Goal: Task Accomplishment & Management: Use online tool/utility

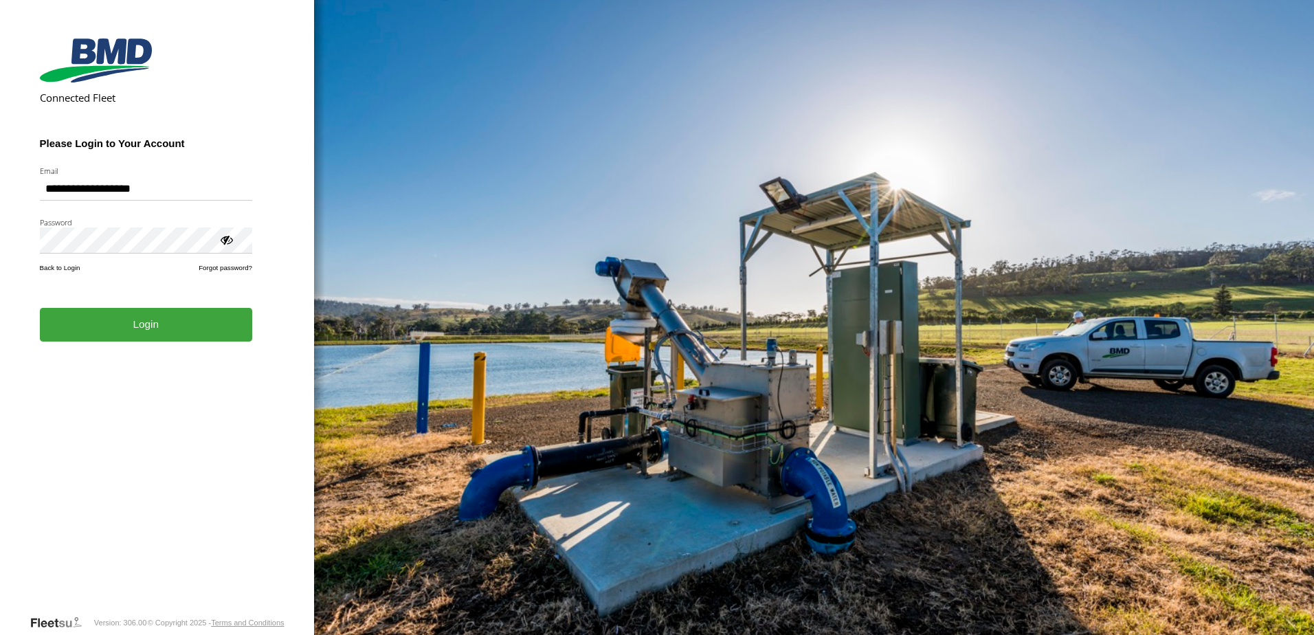
click at [174, 341] on button "Login" at bounding box center [146, 325] width 212 height 34
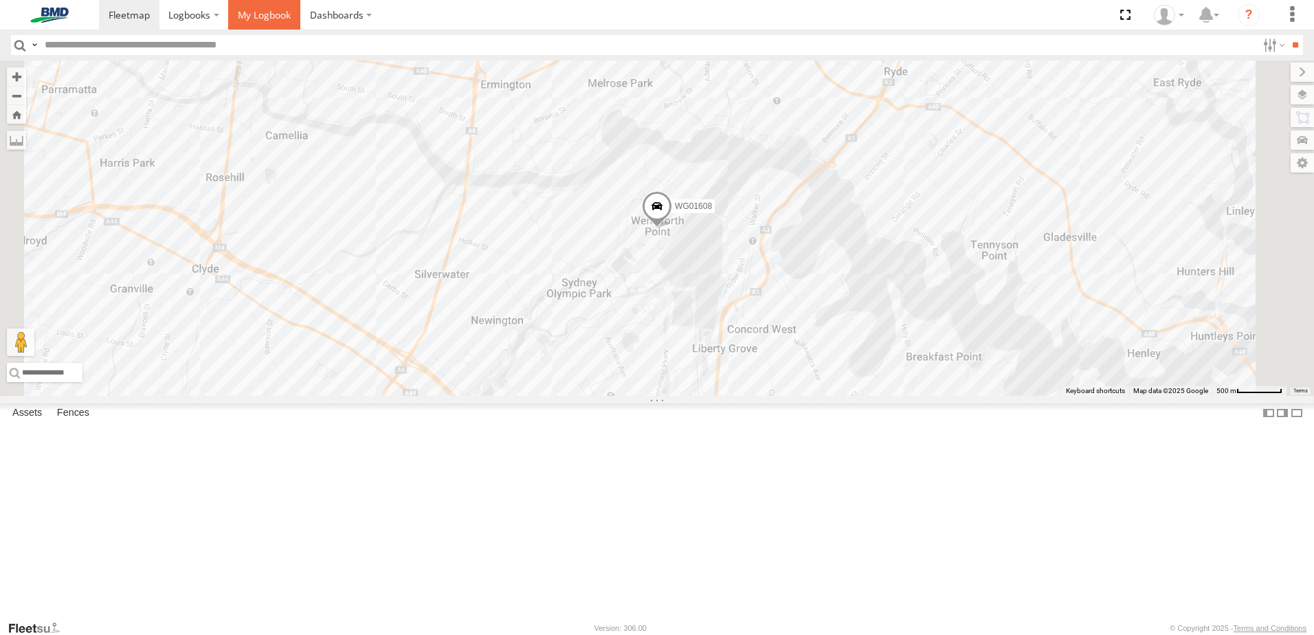
click at [285, 19] on span at bounding box center [264, 14] width 53 height 13
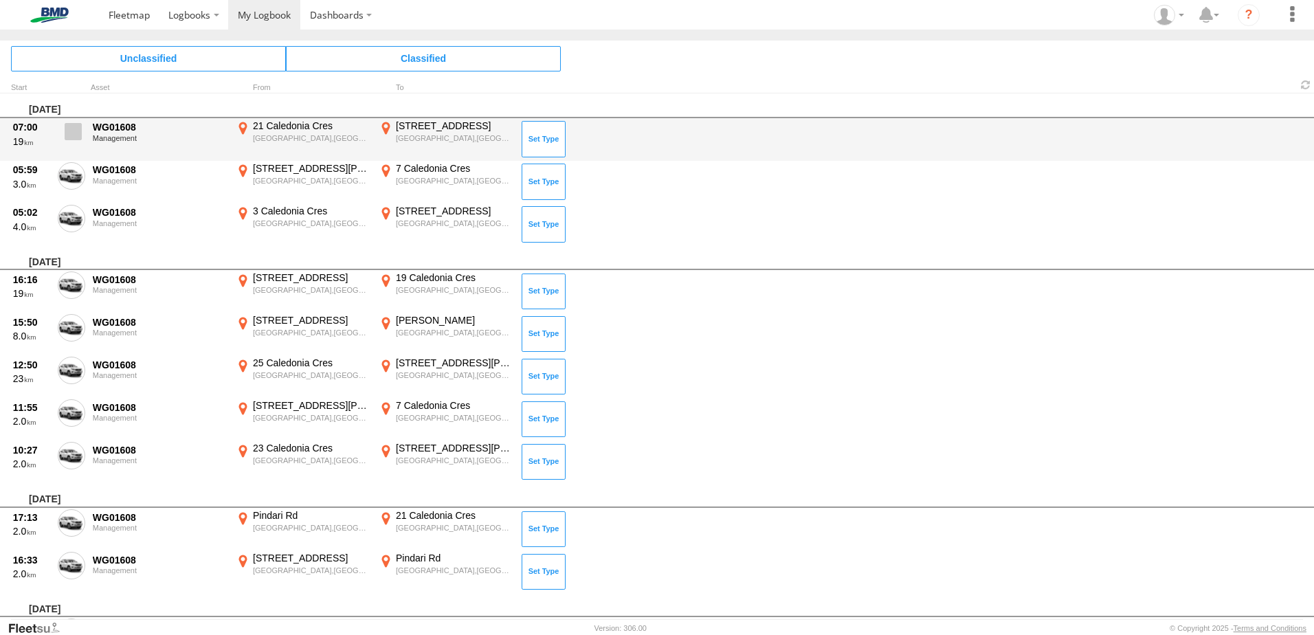
click at [76, 135] on span at bounding box center [73, 131] width 17 height 17
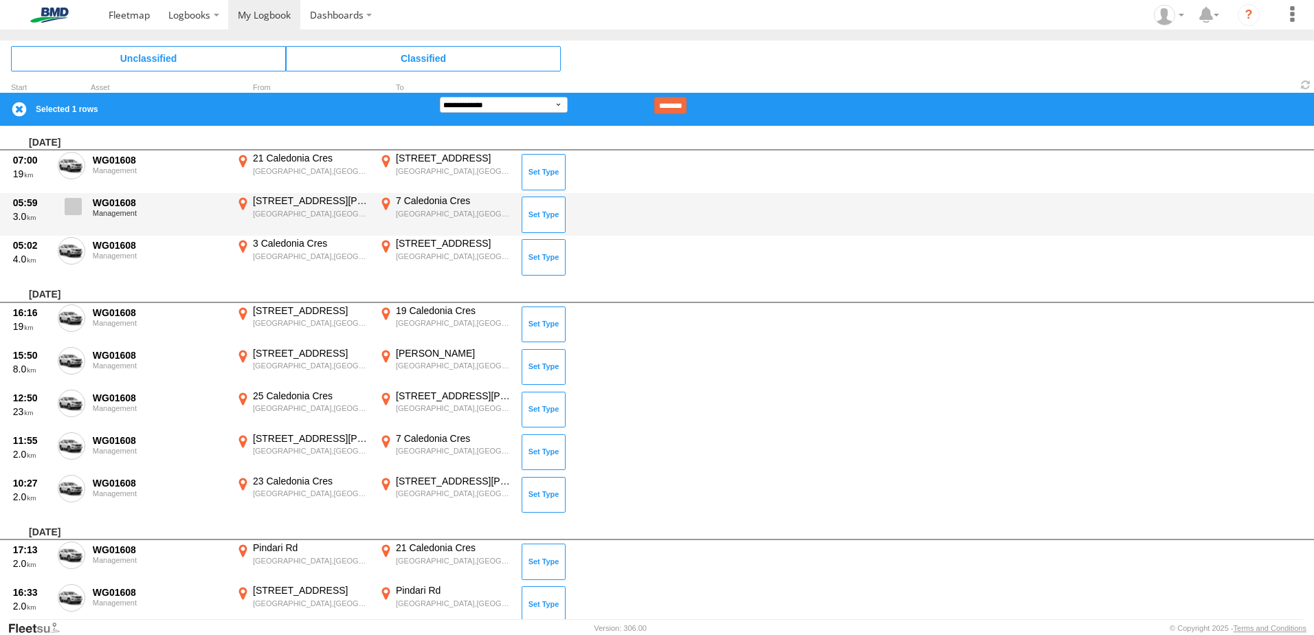
click at [80, 211] on span at bounding box center [73, 206] width 17 height 17
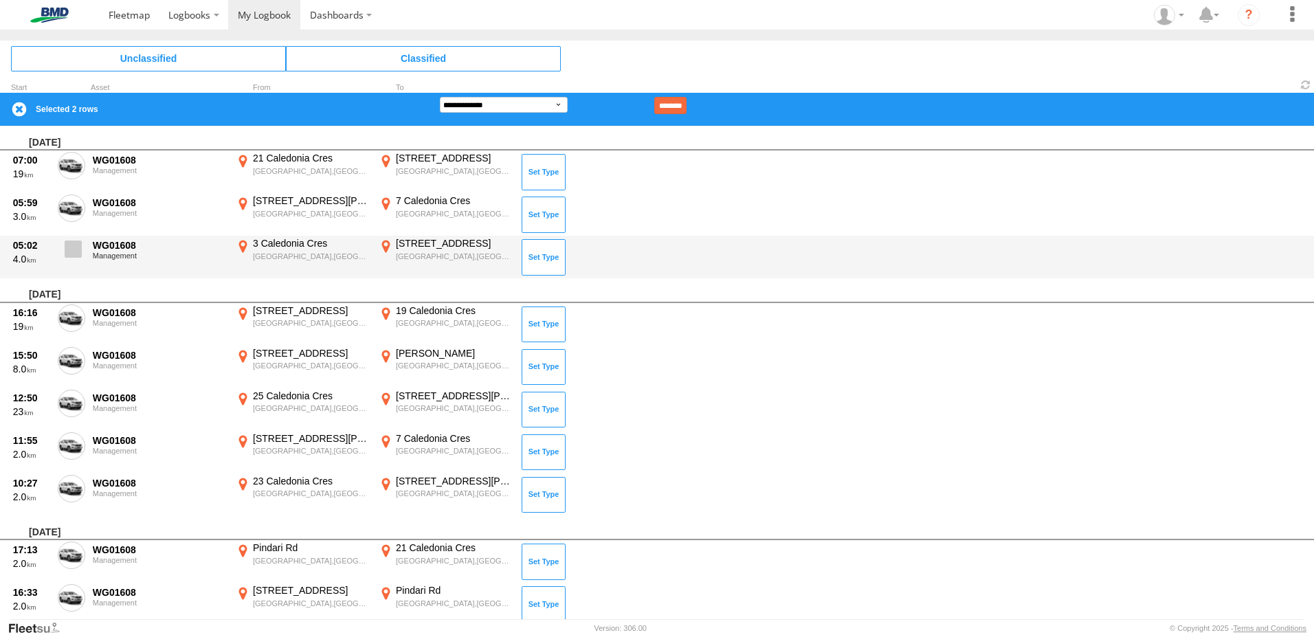
click at [76, 248] on span at bounding box center [73, 249] width 17 height 17
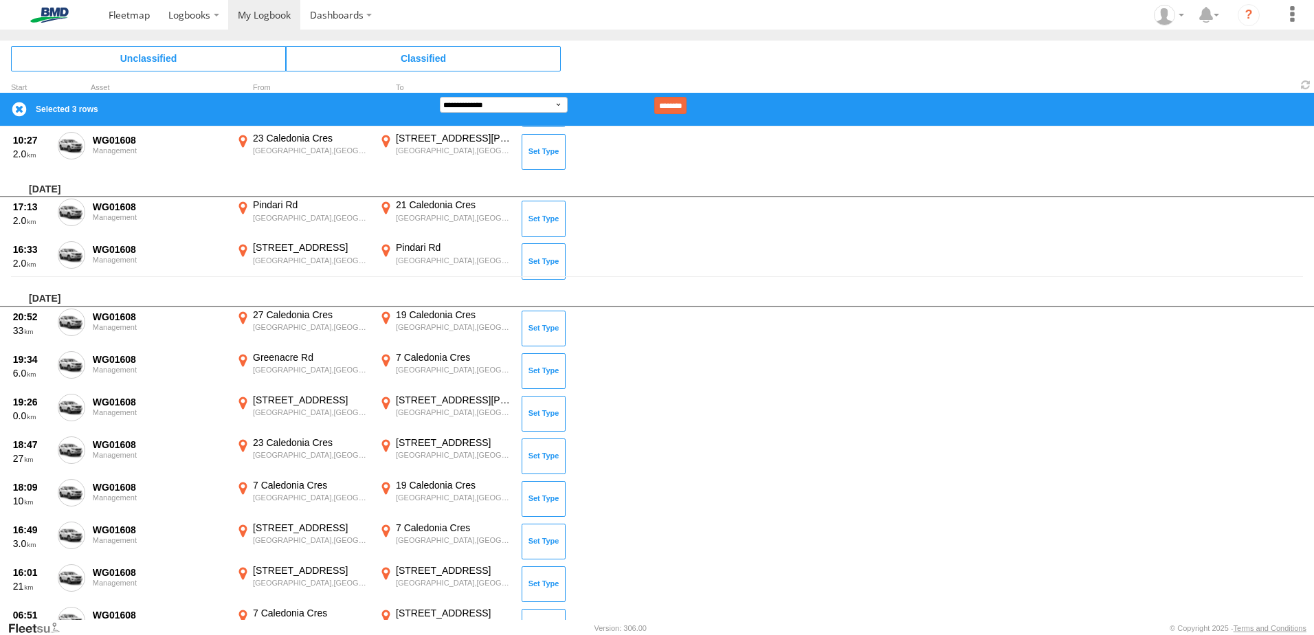
scroll to position [344, 0]
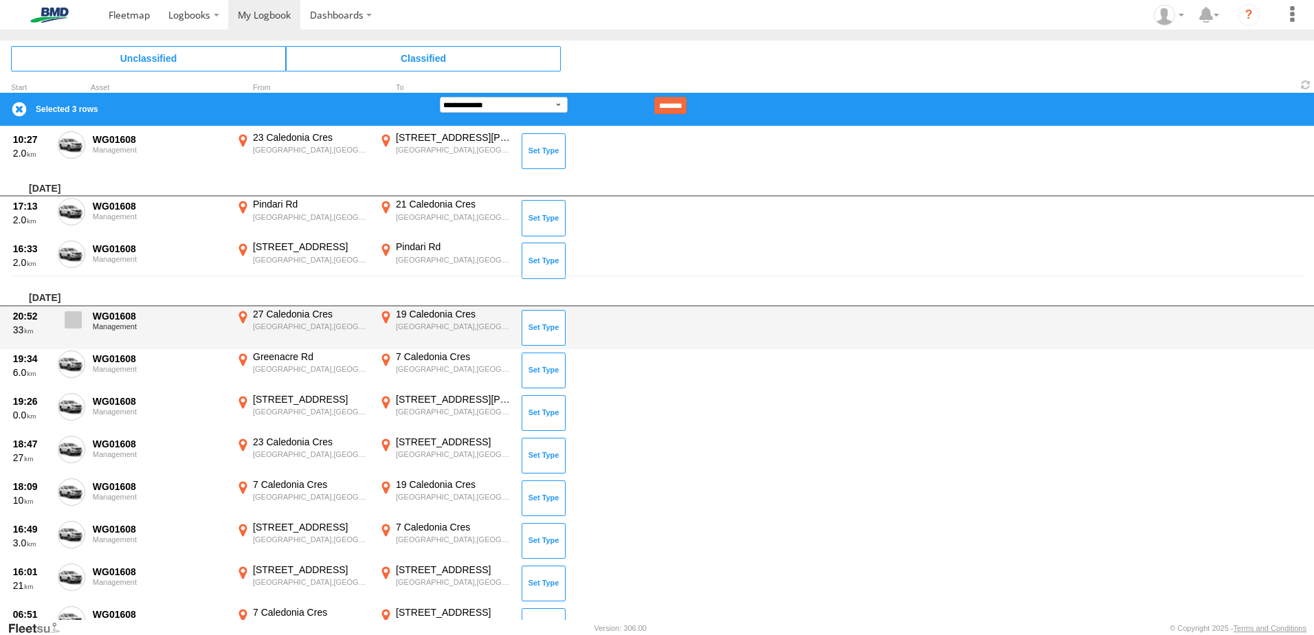
click at [71, 324] on span at bounding box center [73, 319] width 17 height 17
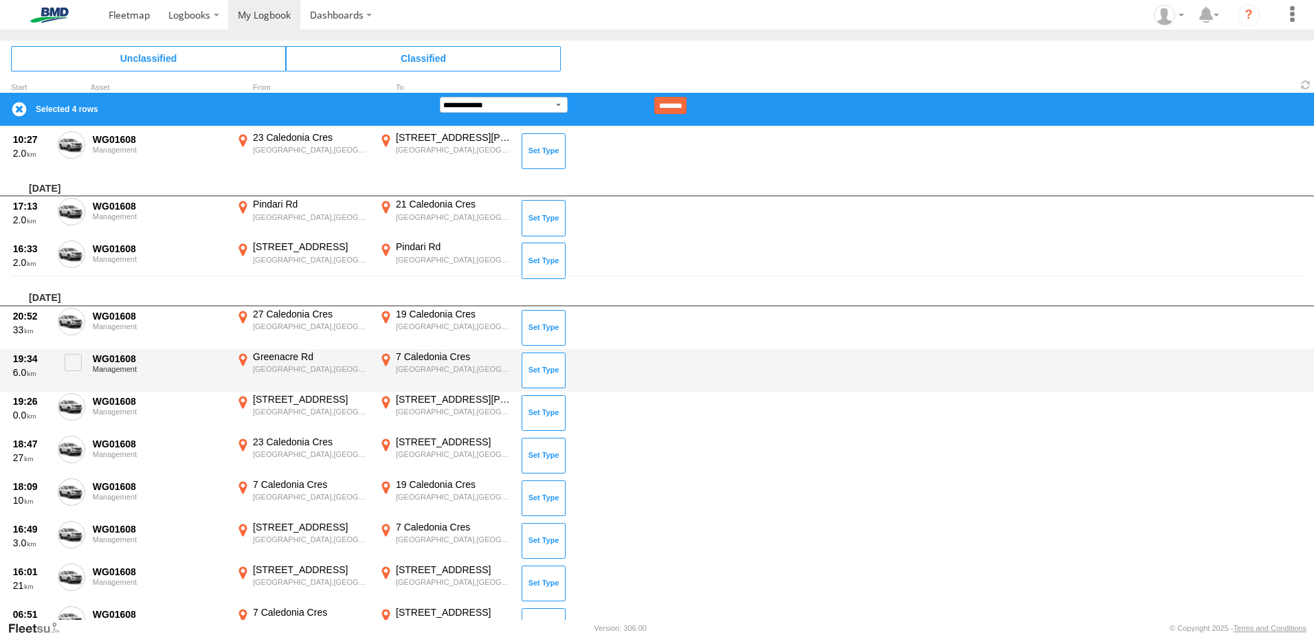
drag, startPoint x: 68, startPoint y: 364, endPoint x: 71, endPoint y: 387, distance: 22.9
click at [69, 364] on span at bounding box center [73, 362] width 17 height 17
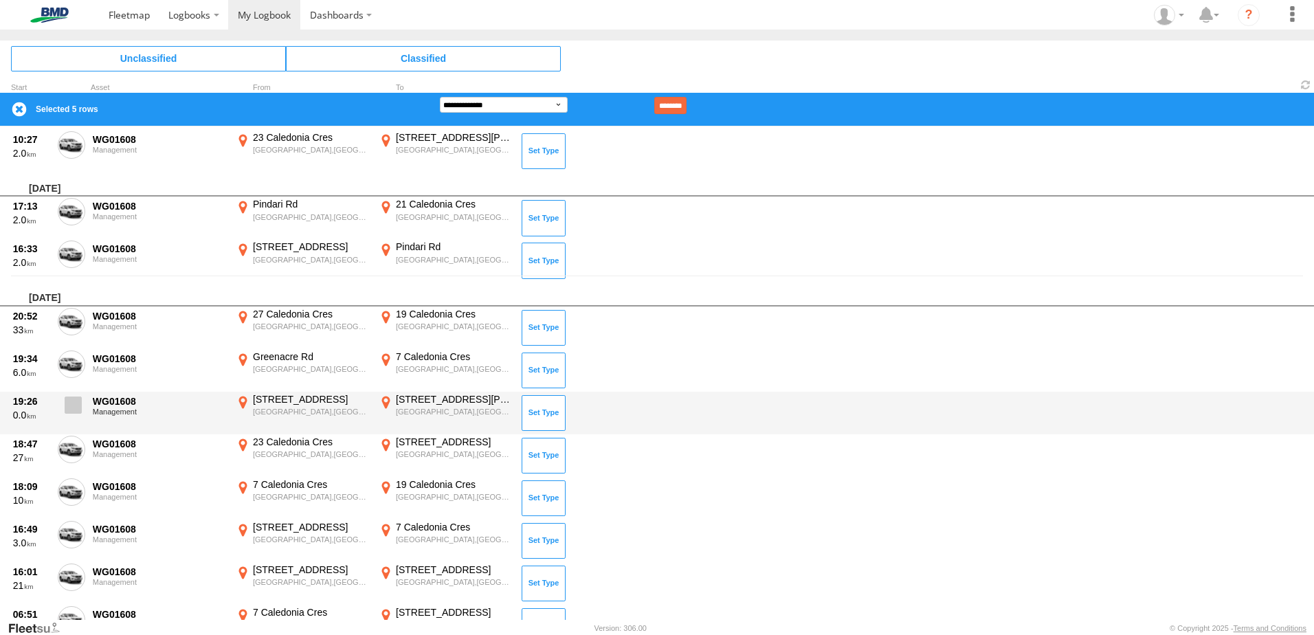
drag, startPoint x: 68, startPoint y: 413, endPoint x: 68, endPoint y: 423, distance: 9.6
click at [68, 417] on label at bounding box center [71, 409] width 27 height 32
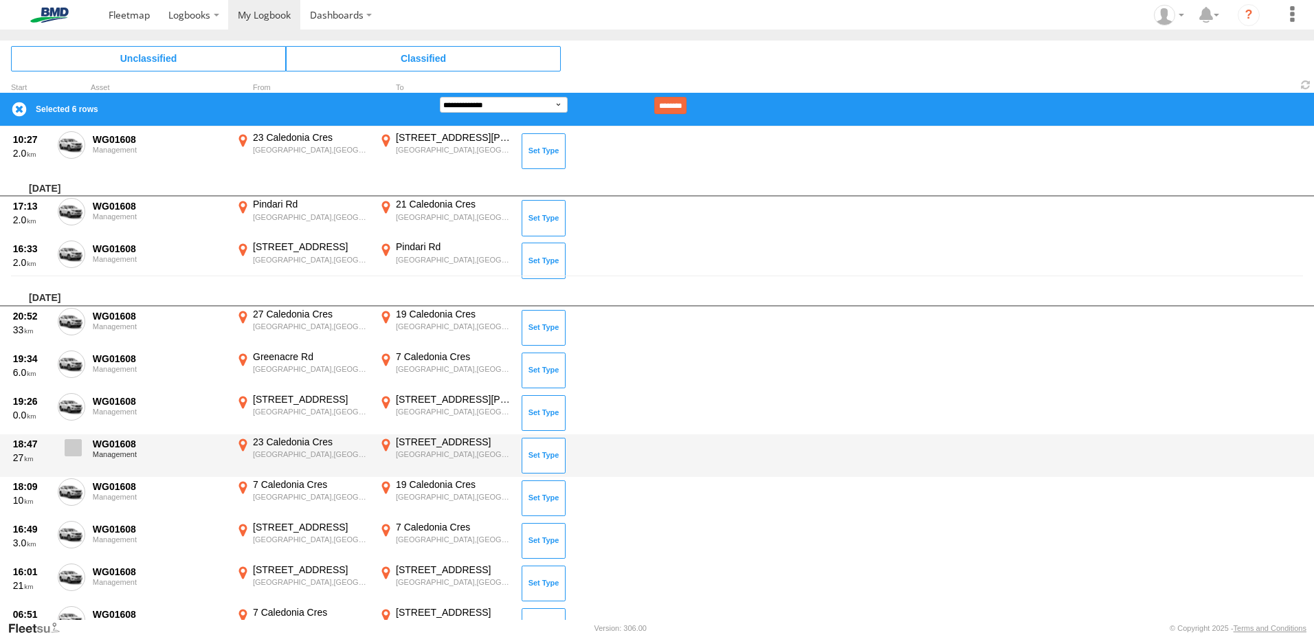
click at [71, 446] on span at bounding box center [73, 447] width 17 height 17
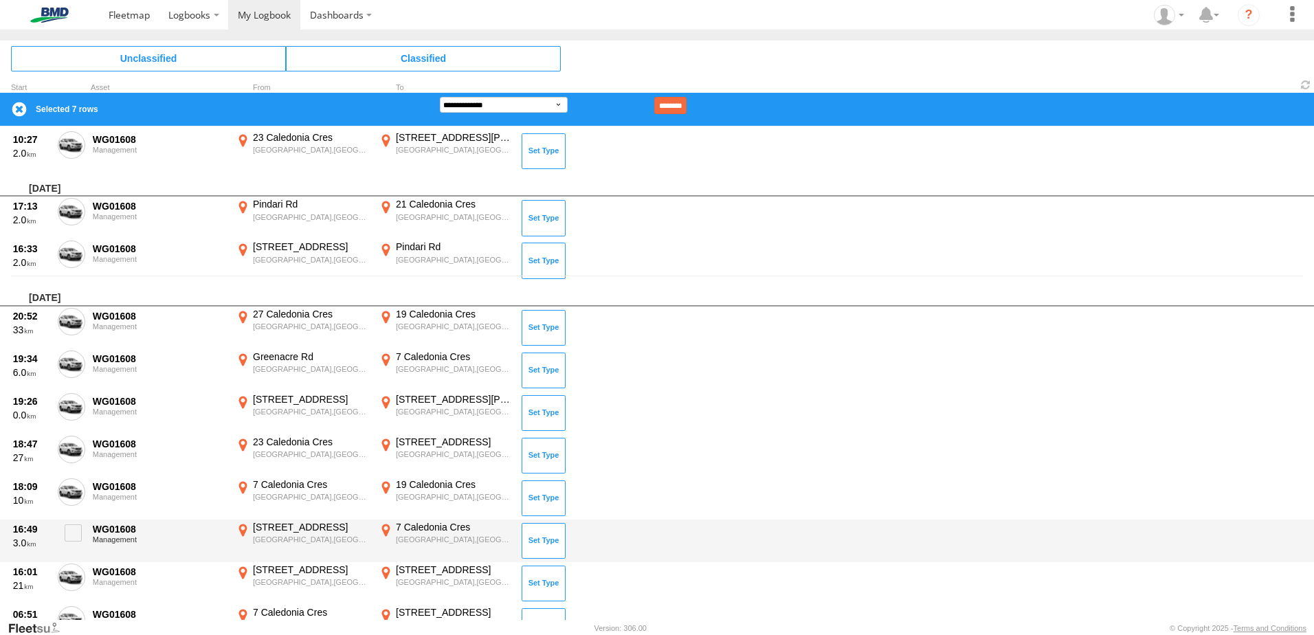
drag, startPoint x: 75, startPoint y: 489, endPoint x: 78, endPoint y: 520, distance: 31.7
click at [0, 0] on span at bounding box center [0, 0] width 0 height 0
click at [74, 535] on span at bounding box center [73, 532] width 17 height 17
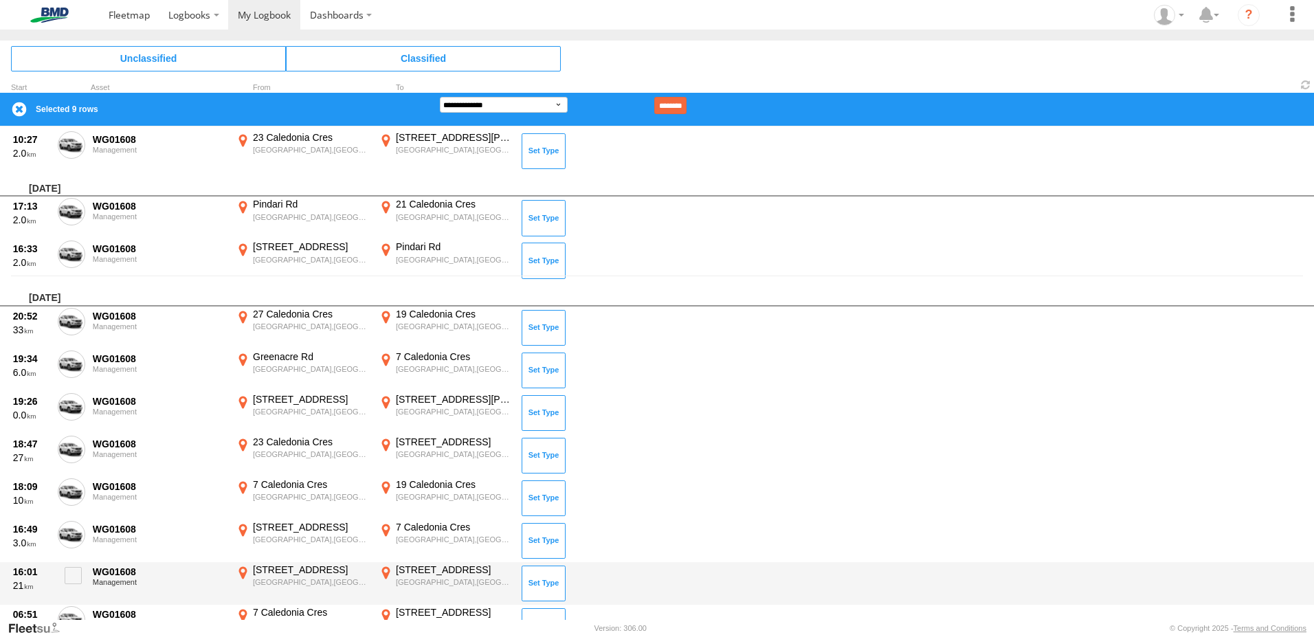
drag, startPoint x: 72, startPoint y: 570, endPoint x: 88, endPoint y: 587, distance: 23.4
click at [72, 572] on span at bounding box center [73, 575] width 17 height 17
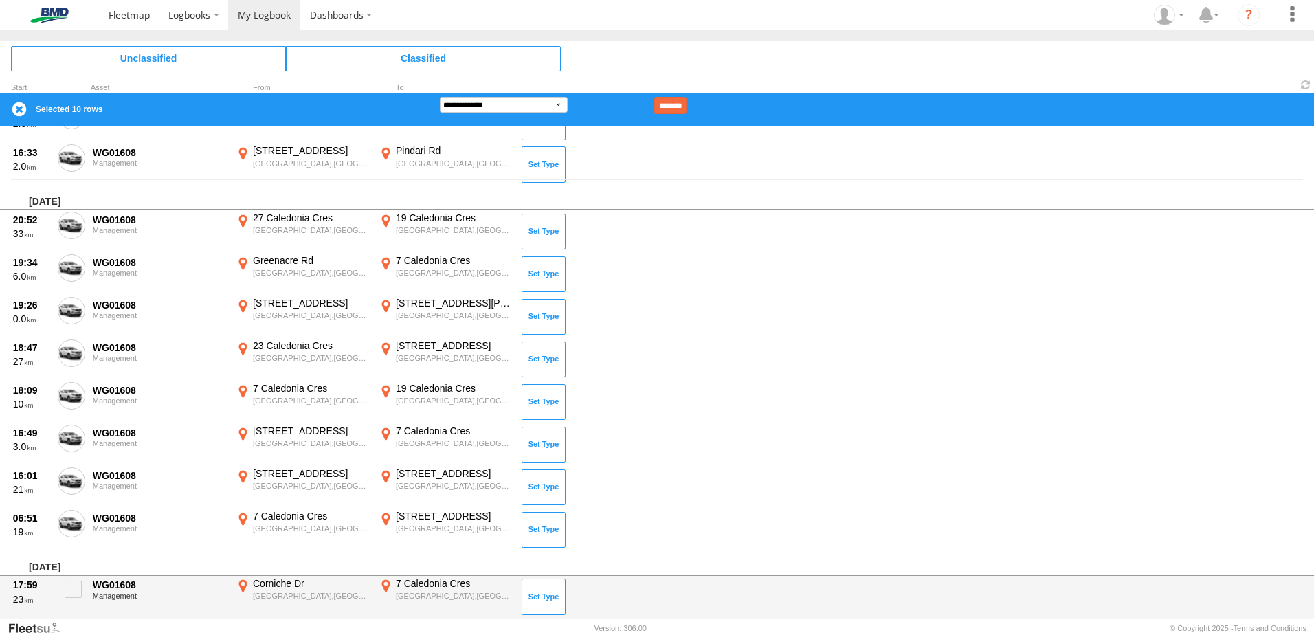
scroll to position [619, 0]
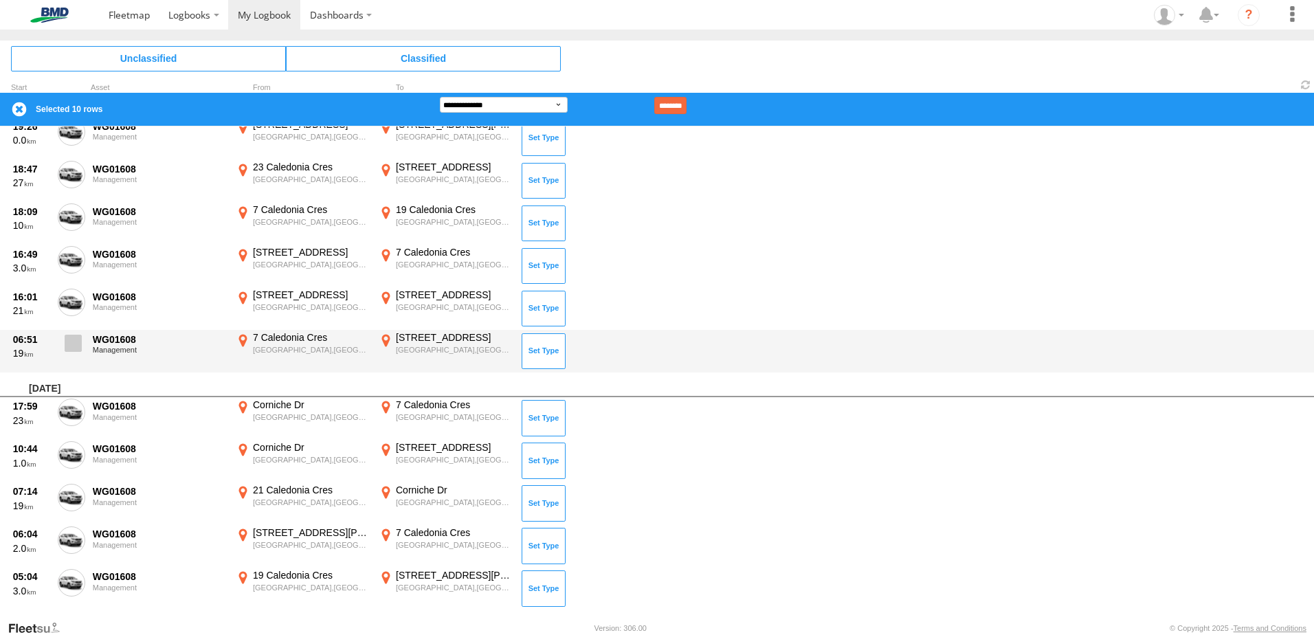
click at [65, 348] on span at bounding box center [73, 343] width 17 height 17
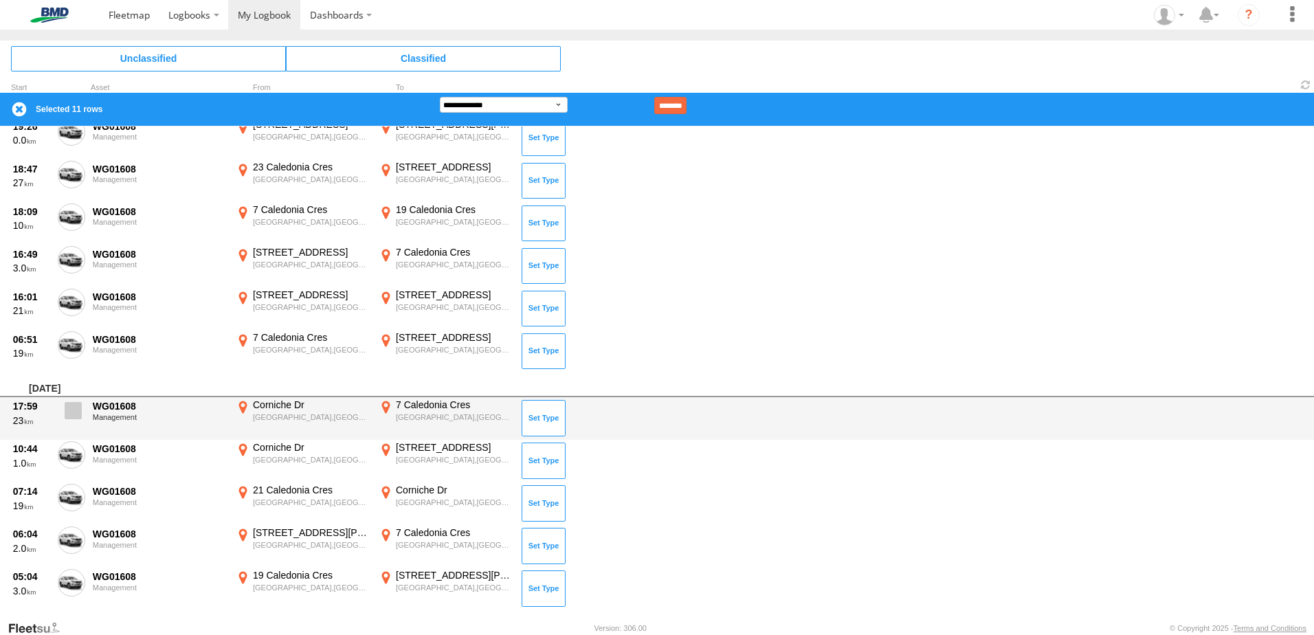
click at [74, 414] on span at bounding box center [73, 410] width 17 height 17
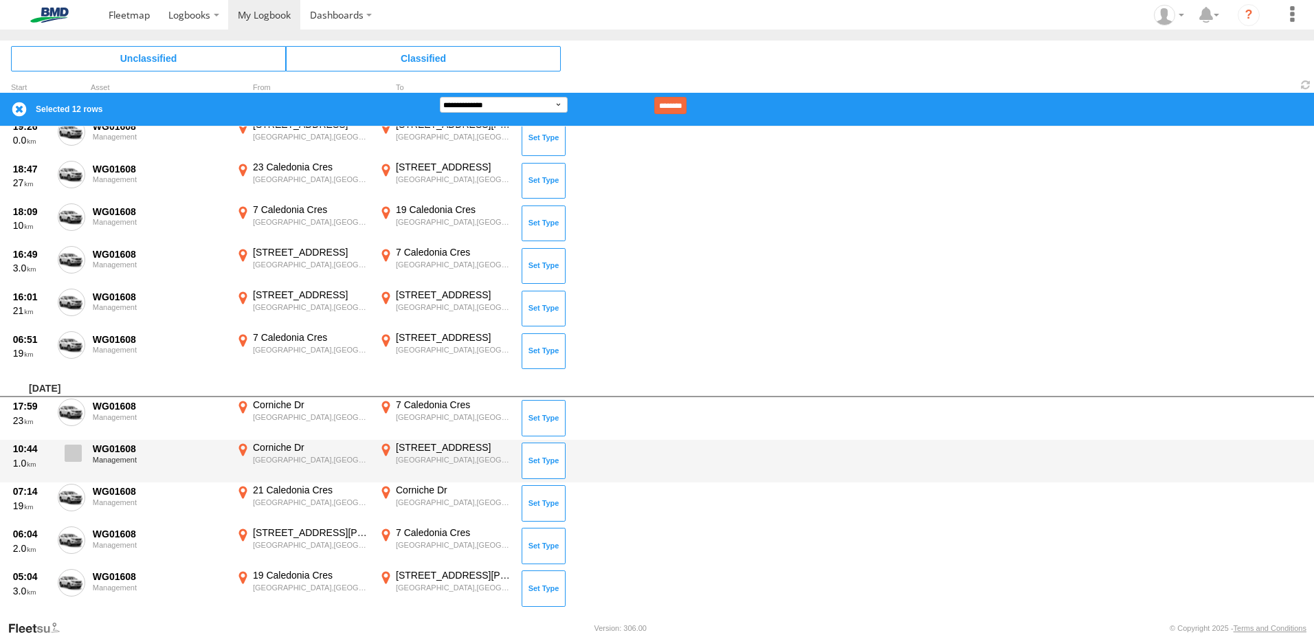
click at [72, 459] on span at bounding box center [73, 453] width 17 height 17
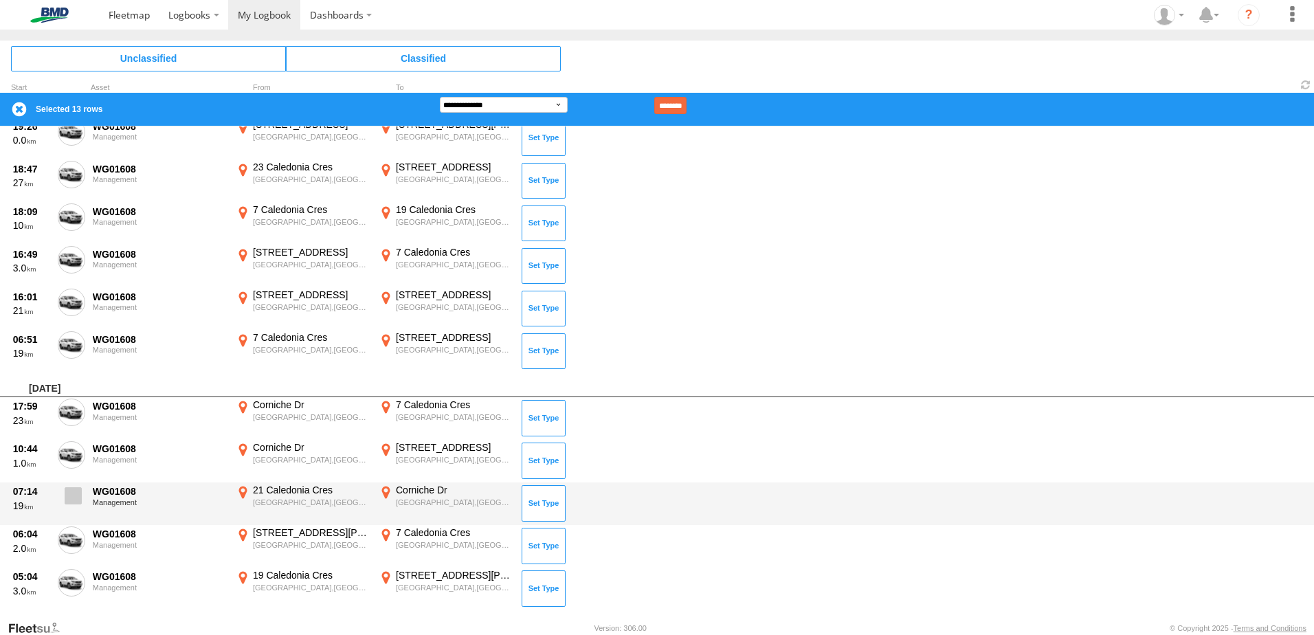
click at [74, 500] on span at bounding box center [73, 495] width 17 height 17
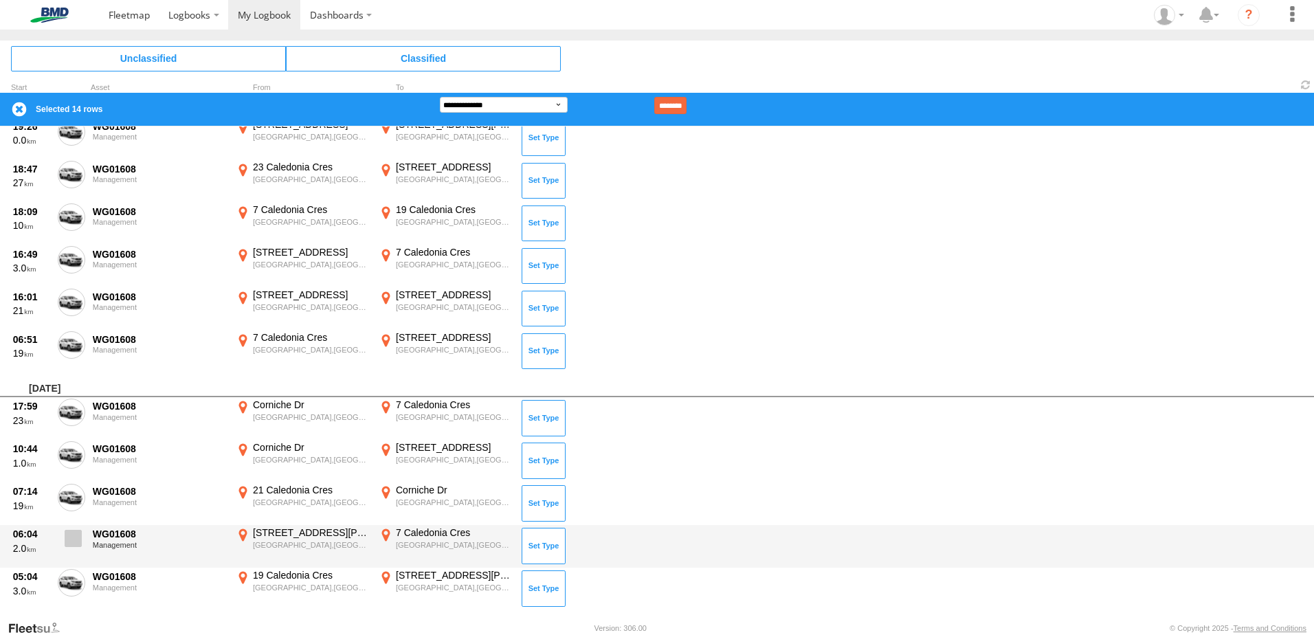
click at [70, 540] on span at bounding box center [73, 538] width 17 height 17
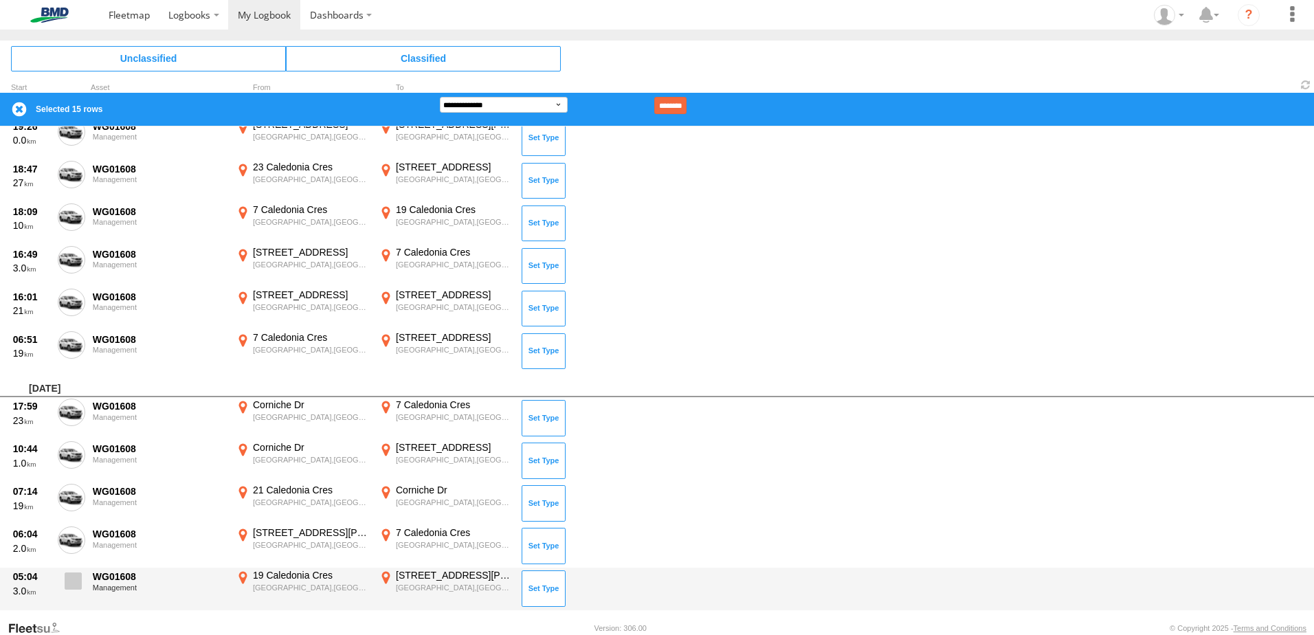
click at [73, 574] on span at bounding box center [73, 581] width 17 height 17
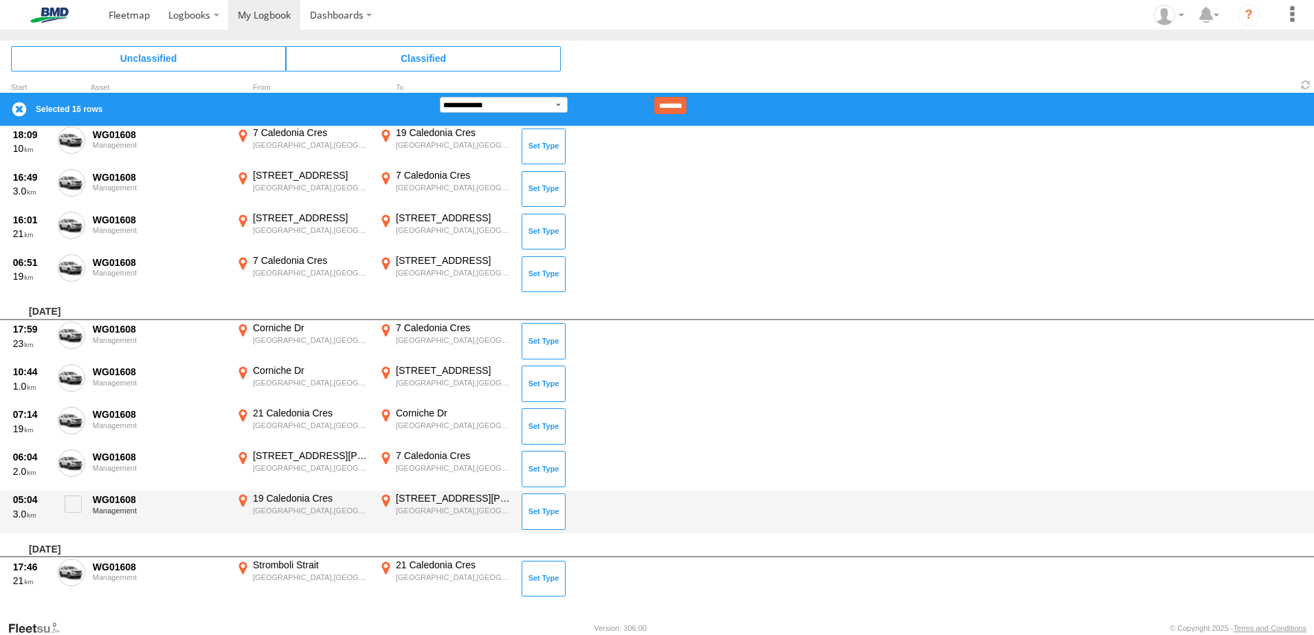
scroll to position [698, 0]
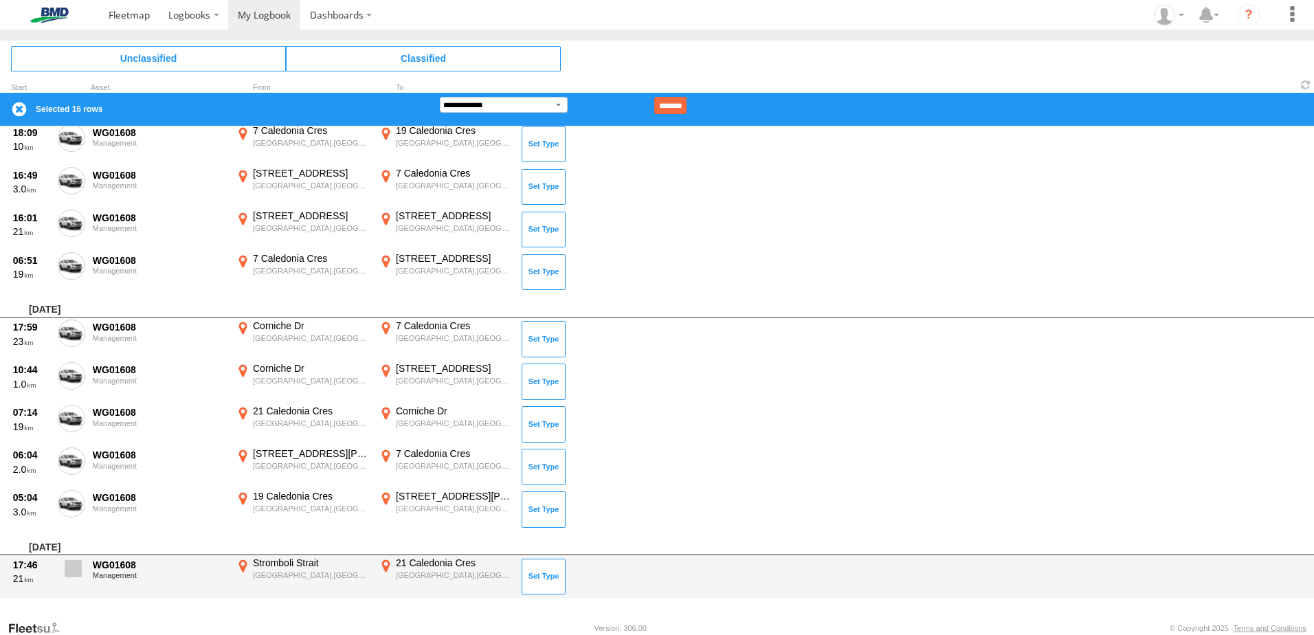
click at [63, 580] on label at bounding box center [71, 573] width 27 height 32
click at [76, 575] on span at bounding box center [73, 568] width 17 height 17
click at [72, 568] on span at bounding box center [73, 568] width 17 height 17
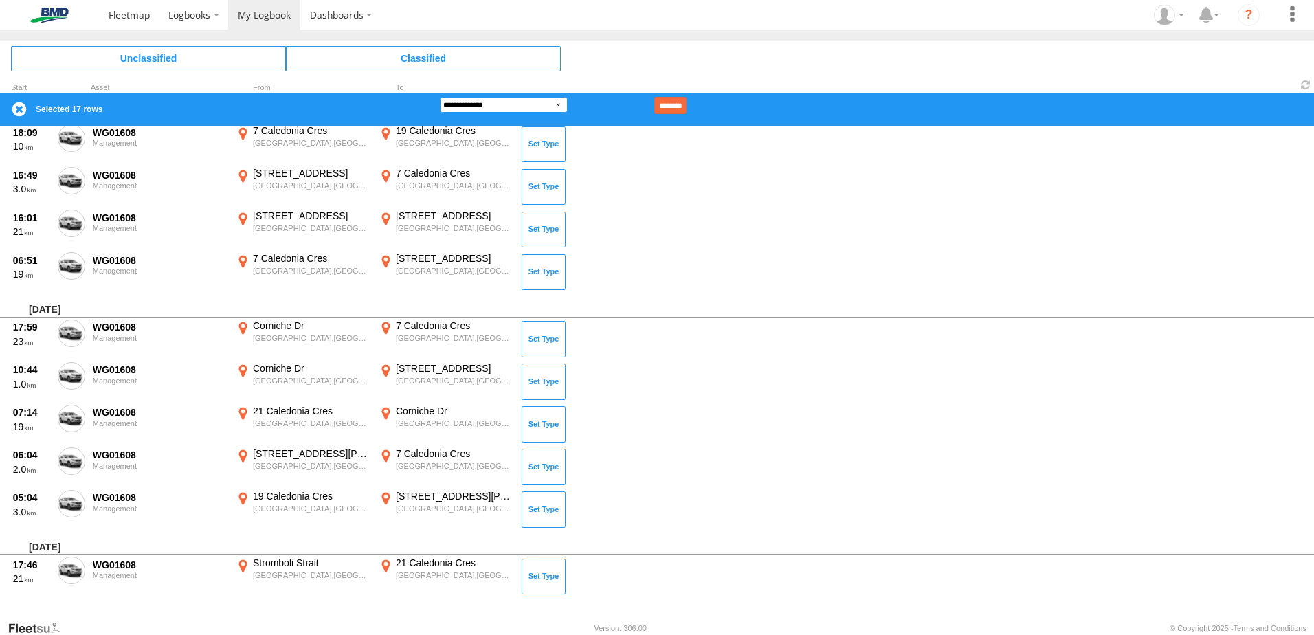
click at [557, 105] on select "**********" at bounding box center [504, 105] width 128 height 16
click at [440, 97] on select "**********" at bounding box center [504, 105] width 128 height 16
click at [687, 100] on input "********" at bounding box center [670, 105] width 32 height 17
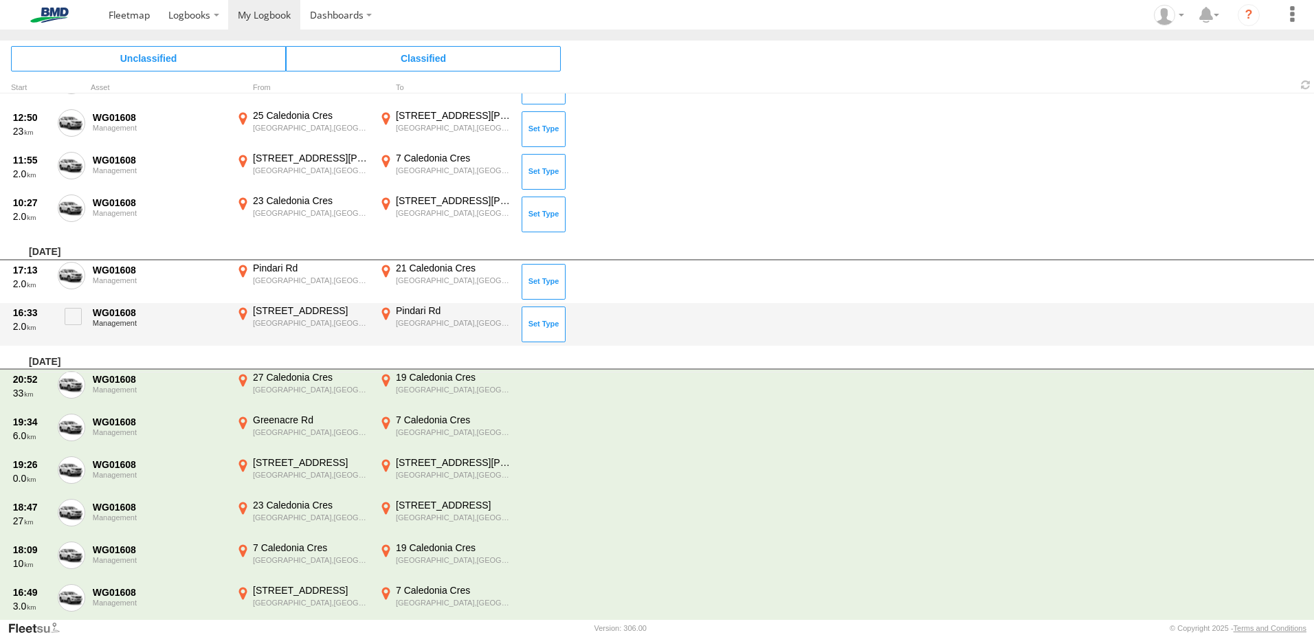
scroll to position [115, 0]
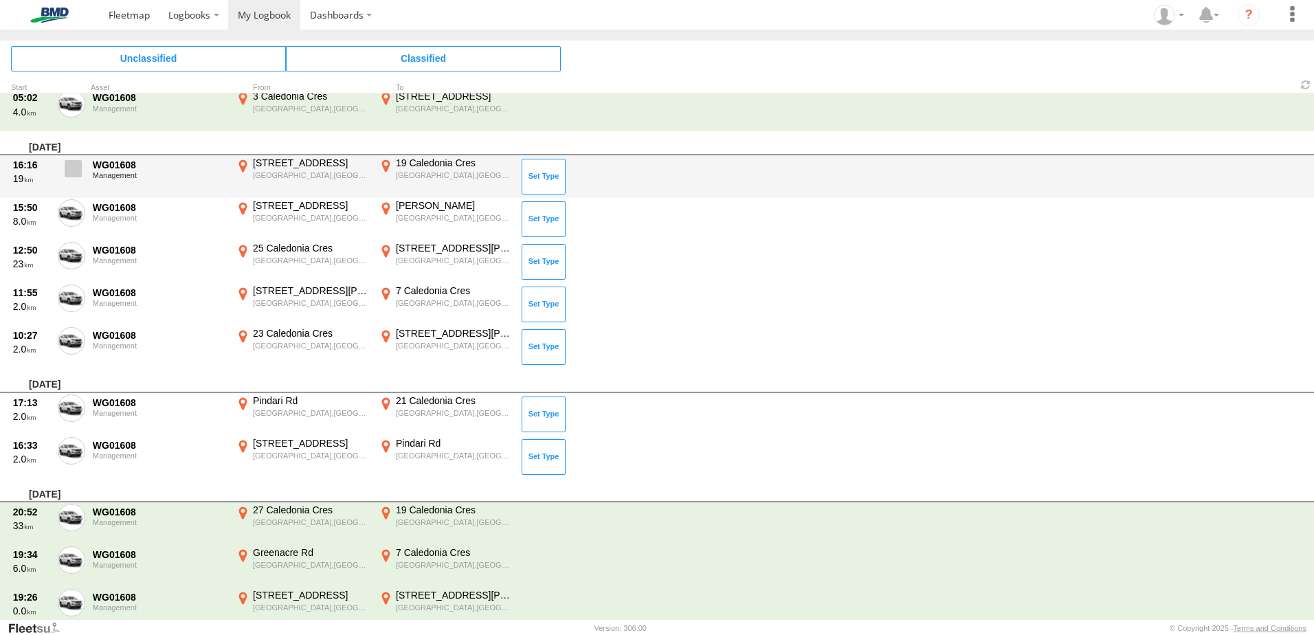
click at [74, 165] on span at bounding box center [73, 168] width 17 height 17
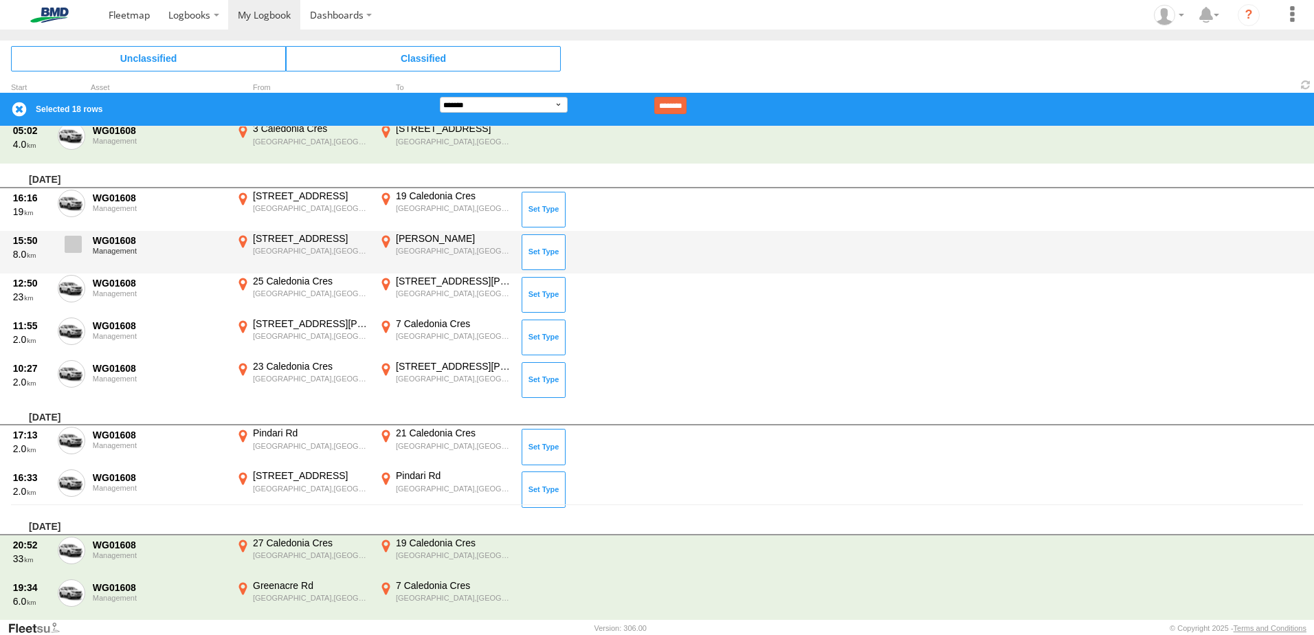
click at [76, 245] on span at bounding box center [73, 244] width 17 height 17
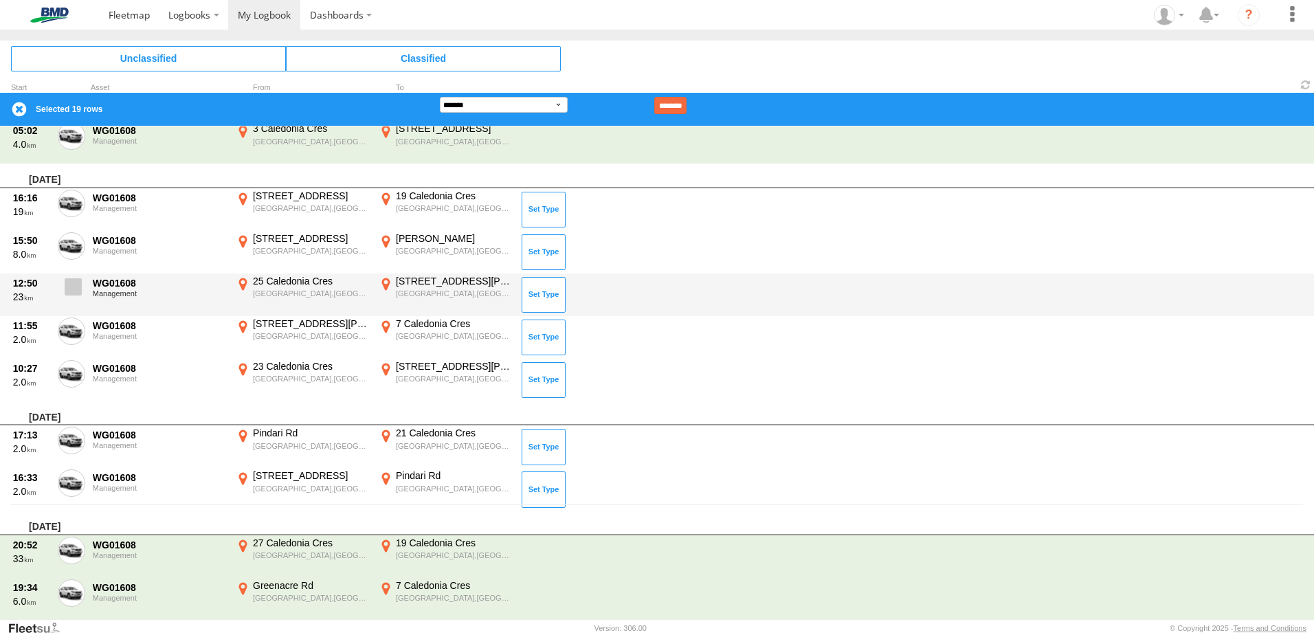
click at [67, 292] on span at bounding box center [73, 286] width 17 height 17
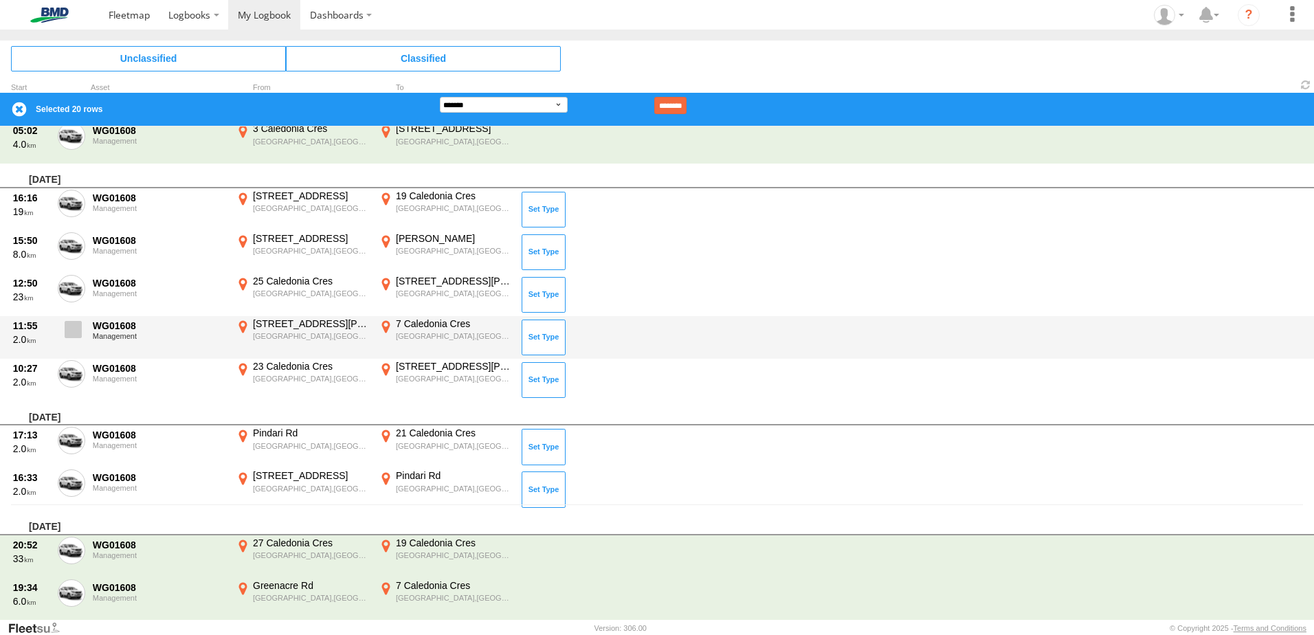
click at [68, 331] on span at bounding box center [73, 329] width 17 height 17
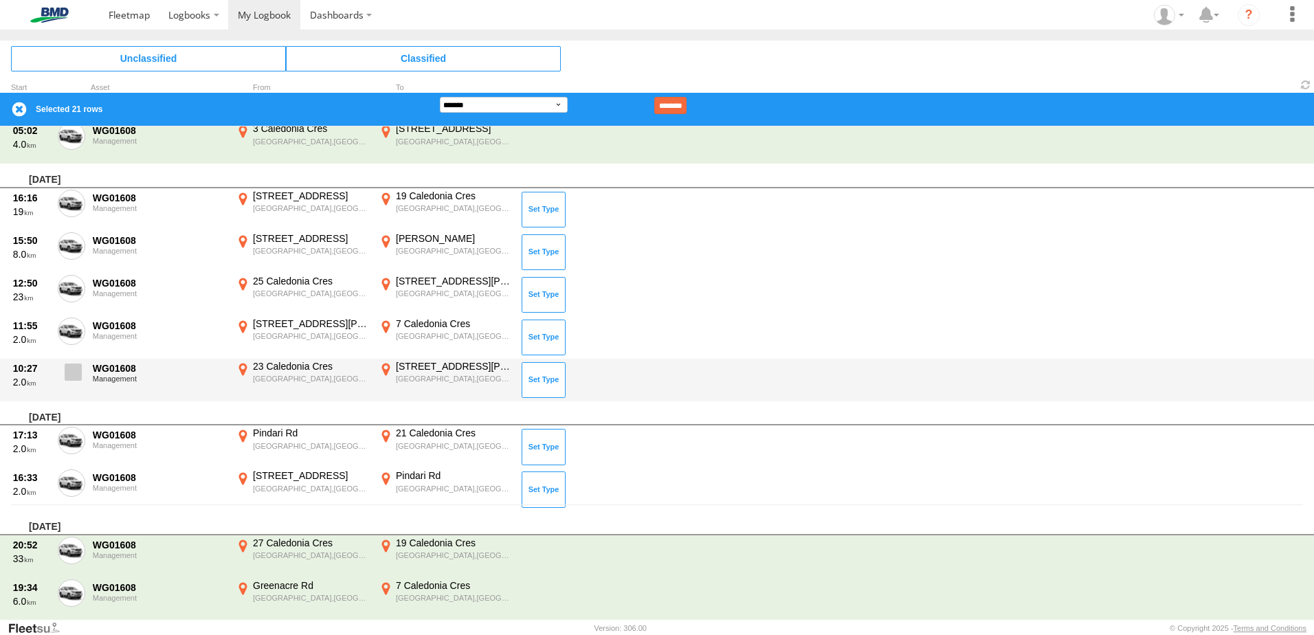
drag, startPoint x: 69, startPoint y: 370, endPoint x: 74, endPoint y: 377, distance: 8.4
click at [69, 370] on span at bounding box center [73, 372] width 17 height 17
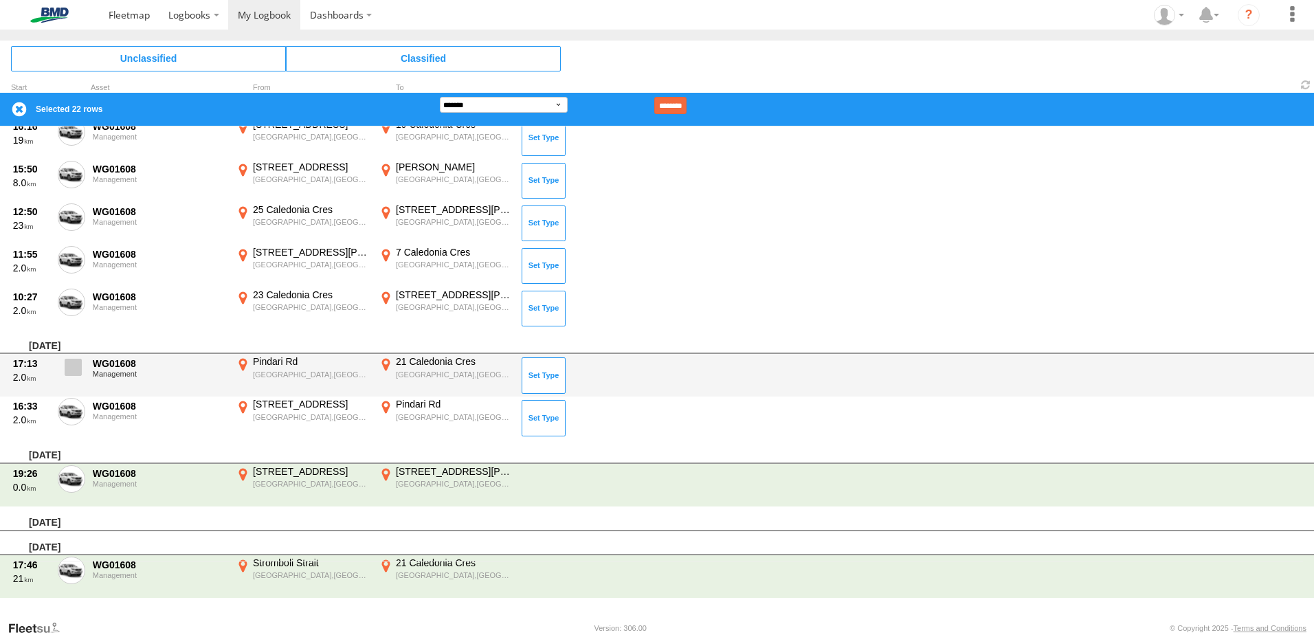
scroll to position [0, 0]
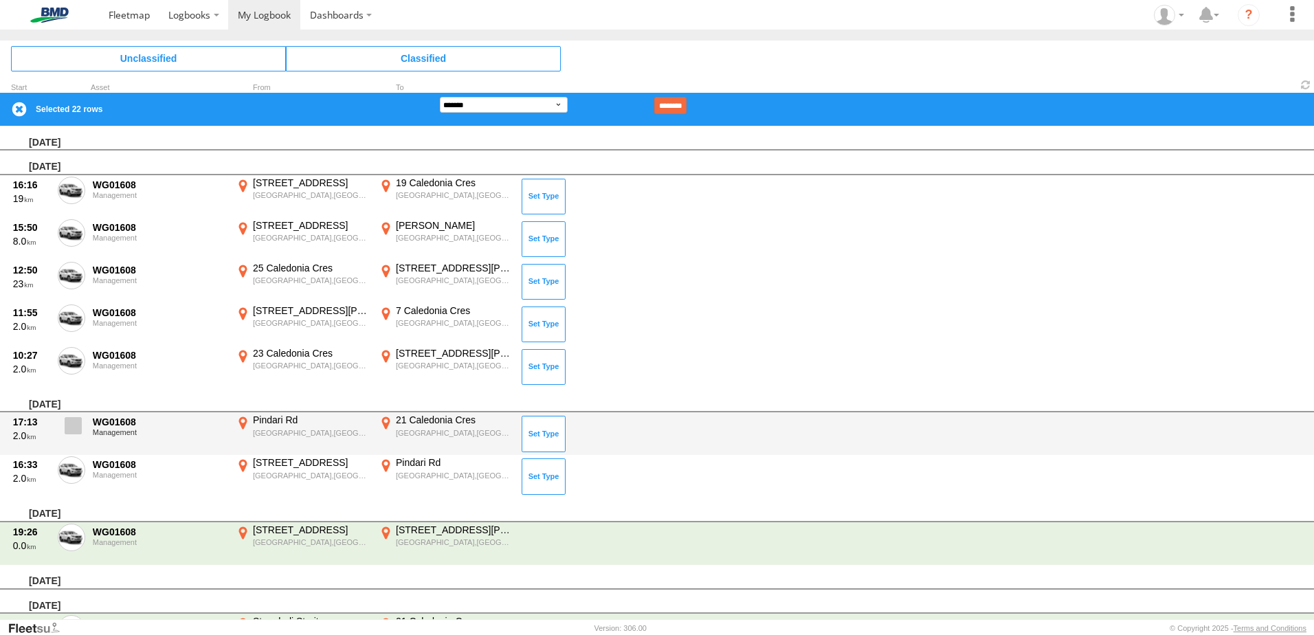
drag, startPoint x: 65, startPoint y: 436, endPoint x: 67, endPoint y: 454, distance: 17.9
click at [65, 436] on label at bounding box center [71, 430] width 27 height 32
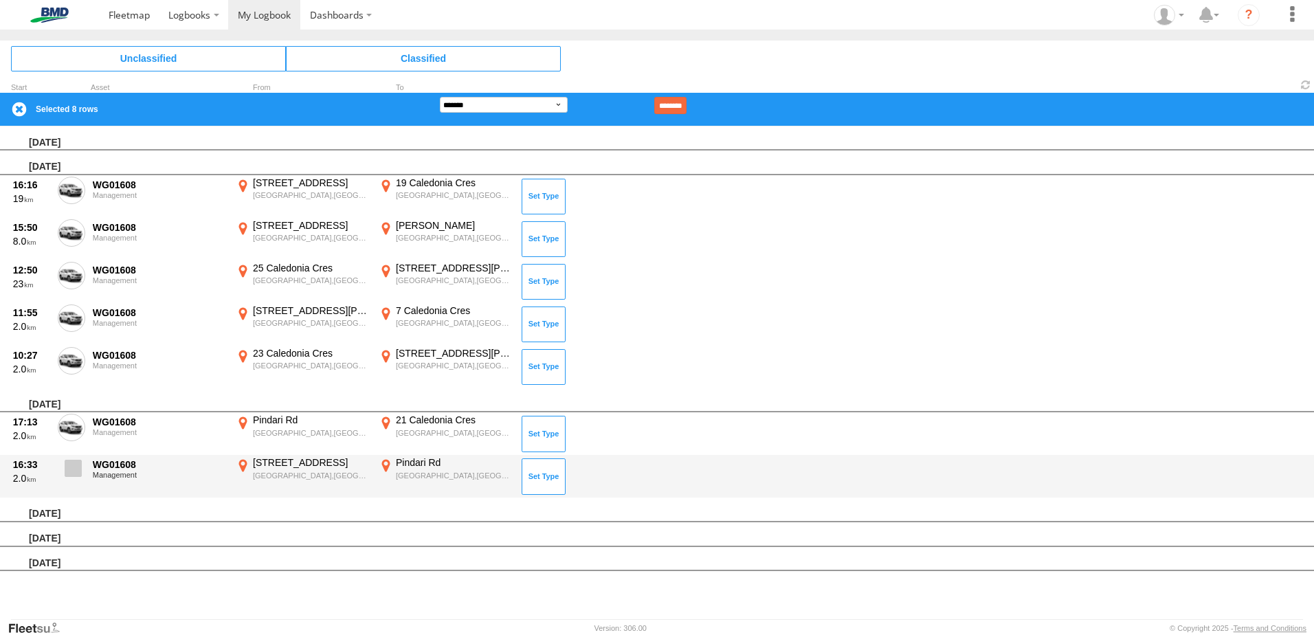
click at [70, 467] on span at bounding box center [73, 468] width 17 height 17
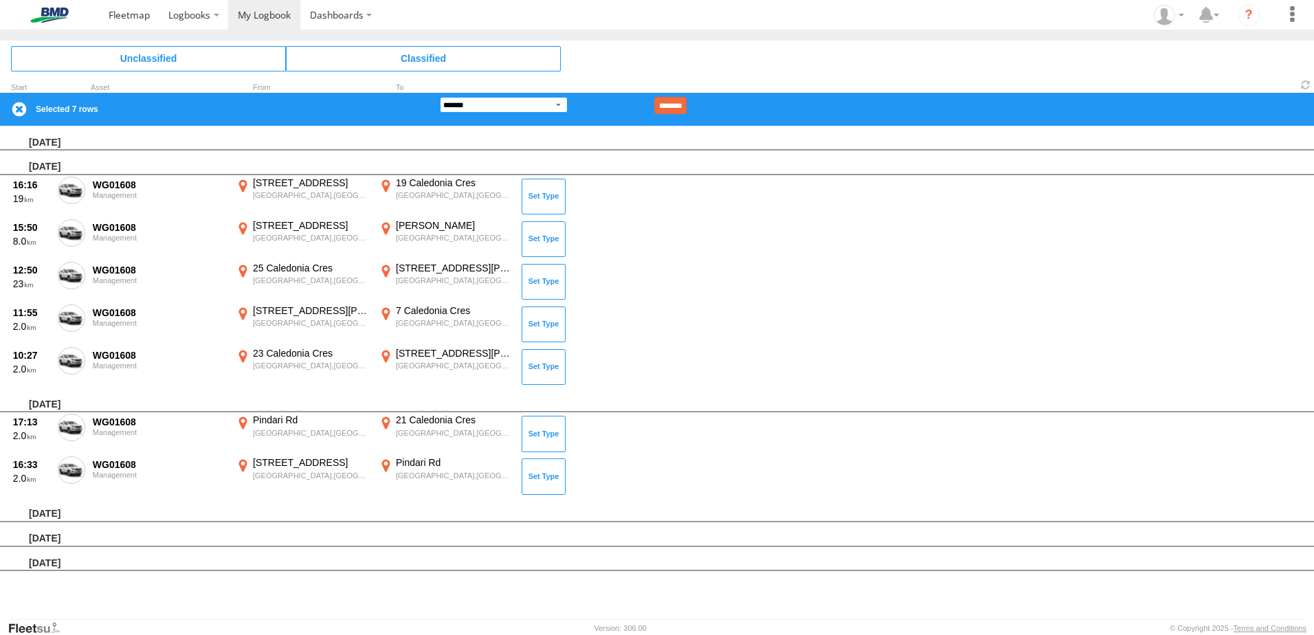
click at [561, 106] on select "**********" at bounding box center [504, 105] width 128 height 16
select select "**"
click at [440, 97] on select "**********" at bounding box center [504, 105] width 128 height 16
click at [687, 104] on input "********" at bounding box center [670, 105] width 32 height 17
